Goal: Task Accomplishment & Management: Use online tool/utility

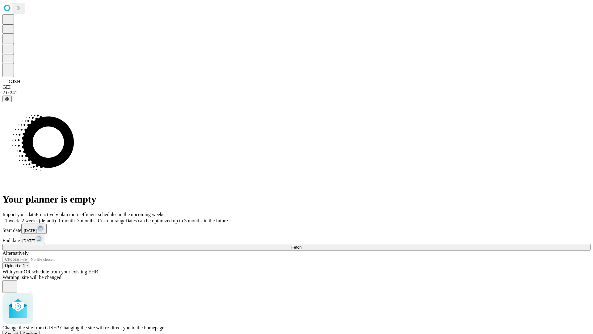
click at [37, 331] on span "Confirm" at bounding box center [30, 333] width 15 height 5
click at [19, 218] on label "1 week" at bounding box center [10, 220] width 17 height 5
click at [302, 245] on span "Fetch" at bounding box center [296, 247] width 10 height 5
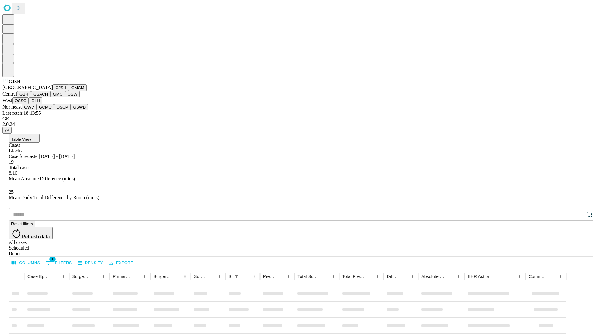
click at [69, 91] on button "GMCM" at bounding box center [78, 87] width 18 height 6
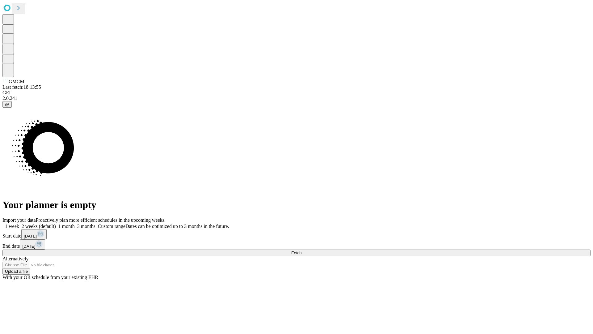
click at [19, 223] on label "1 week" at bounding box center [10, 225] width 17 height 5
click at [302, 250] on span "Fetch" at bounding box center [296, 252] width 10 height 5
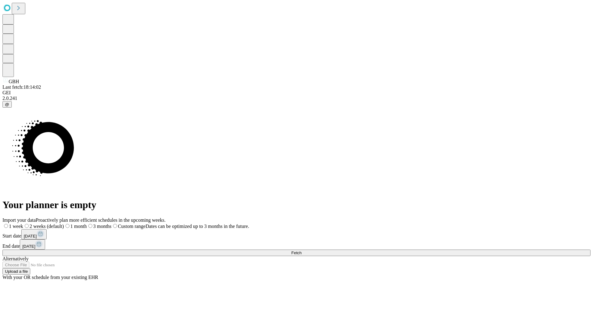
click at [23, 223] on label "1 week" at bounding box center [12, 225] width 21 height 5
click at [302, 250] on span "Fetch" at bounding box center [296, 252] width 10 height 5
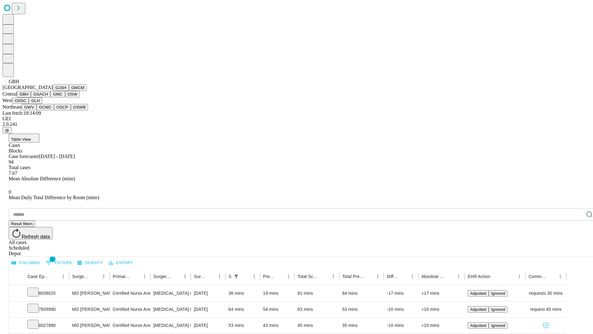
click at [48, 97] on button "GSACH" at bounding box center [40, 94] width 19 height 6
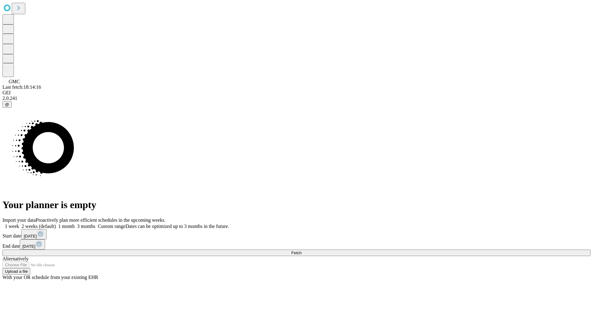
click at [19, 223] on label "1 week" at bounding box center [10, 225] width 17 height 5
click at [302, 250] on span "Fetch" at bounding box center [296, 252] width 10 height 5
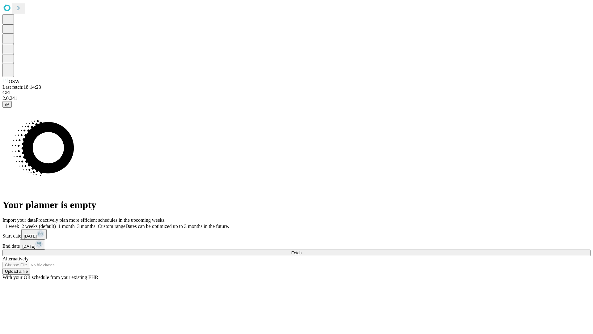
click at [19, 223] on label "1 week" at bounding box center [10, 225] width 17 height 5
click at [302, 250] on span "Fetch" at bounding box center [296, 252] width 10 height 5
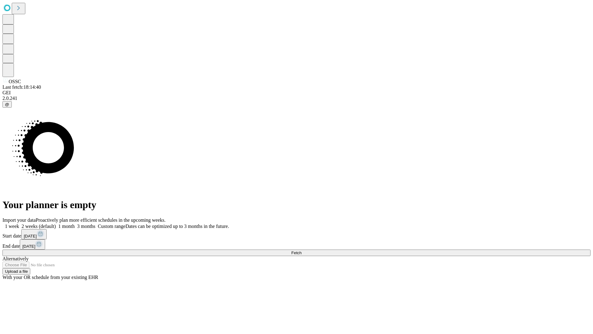
click at [19, 223] on label "1 week" at bounding box center [10, 225] width 17 height 5
click at [302, 250] on span "Fetch" at bounding box center [296, 252] width 10 height 5
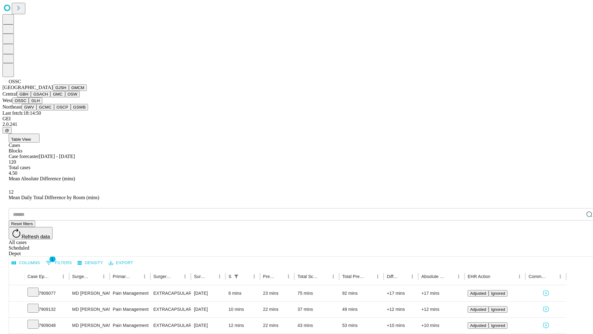
click at [42, 104] on button "GLH" at bounding box center [35, 100] width 13 height 6
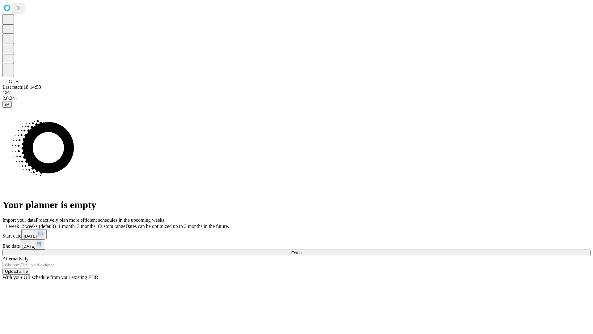
click at [302, 250] on span "Fetch" at bounding box center [296, 252] width 10 height 5
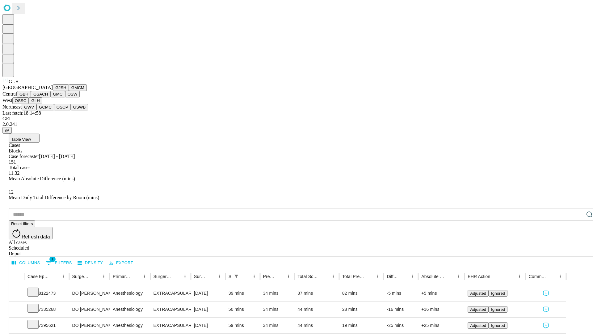
click at [36, 110] on button "GWV" at bounding box center [29, 107] width 15 height 6
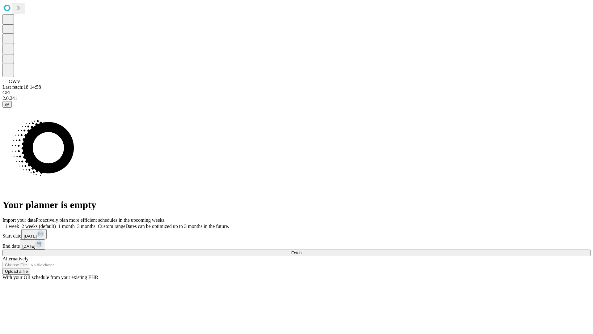
click at [302, 250] on span "Fetch" at bounding box center [296, 252] width 10 height 5
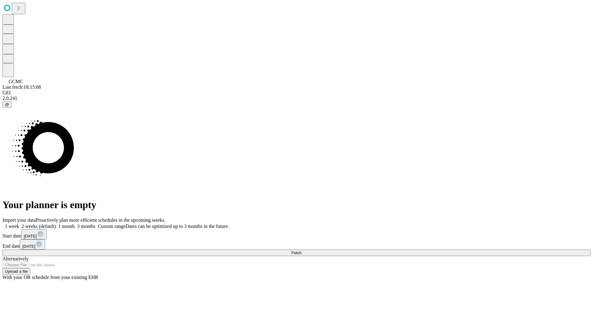
click at [19, 223] on label "1 week" at bounding box center [10, 225] width 17 height 5
click at [302, 250] on span "Fetch" at bounding box center [296, 252] width 10 height 5
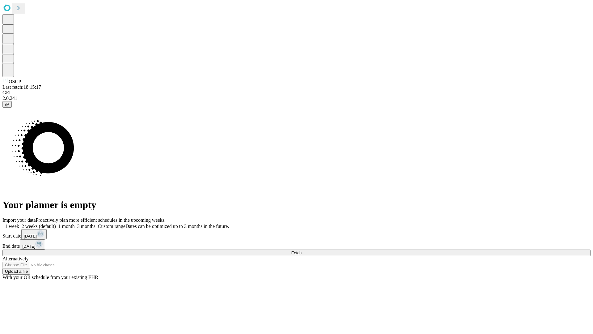
click at [19, 223] on label "1 week" at bounding box center [10, 225] width 17 height 5
click at [302, 250] on span "Fetch" at bounding box center [296, 252] width 10 height 5
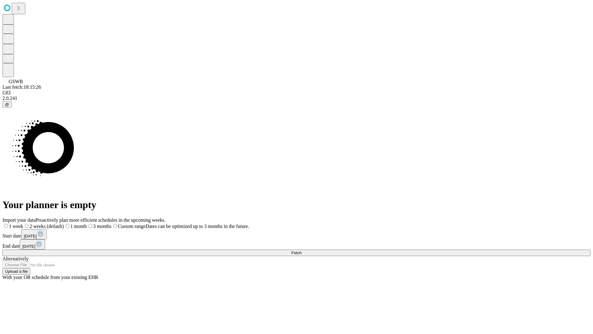
click at [23, 223] on label "1 week" at bounding box center [12, 225] width 21 height 5
click at [302, 250] on span "Fetch" at bounding box center [296, 252] width 10 height 5
